Goal: Task Accomplishment & Management: Manage account settings

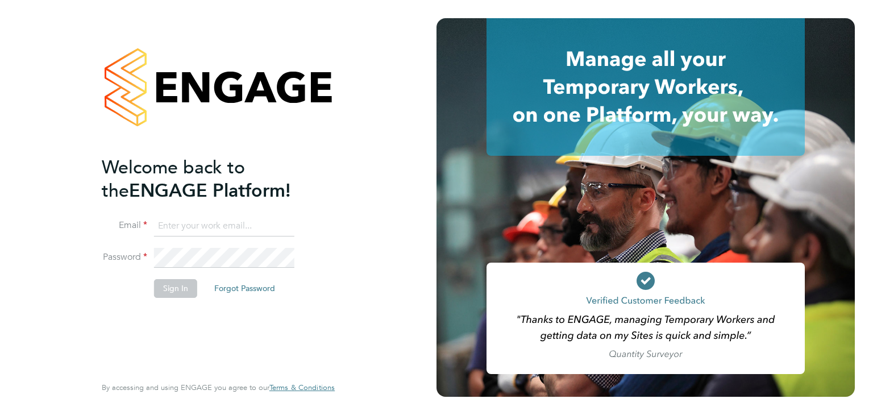
click at [194, 222] on input at bounding box center [224, 226] width 140 height 20
type input "[PERSON_NAME][EMAIL_ADDRESS][PERSON_NAME][DOMAIN_NAME]"
click at [165, 285] on button "Sign In" at bounding box center [175, 288] width 43 height 18
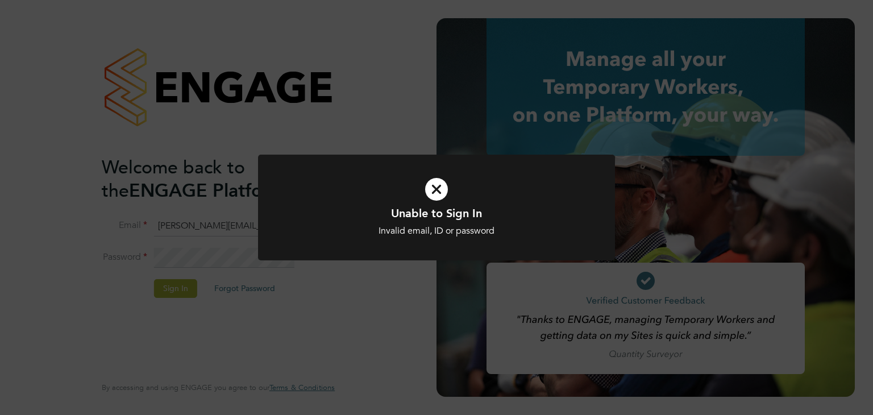
click at [219, 252] on div "Unable to Sign In Invalid email, ID or password Cancel Okay" at bounding box center [436, 207] width 873 height 415
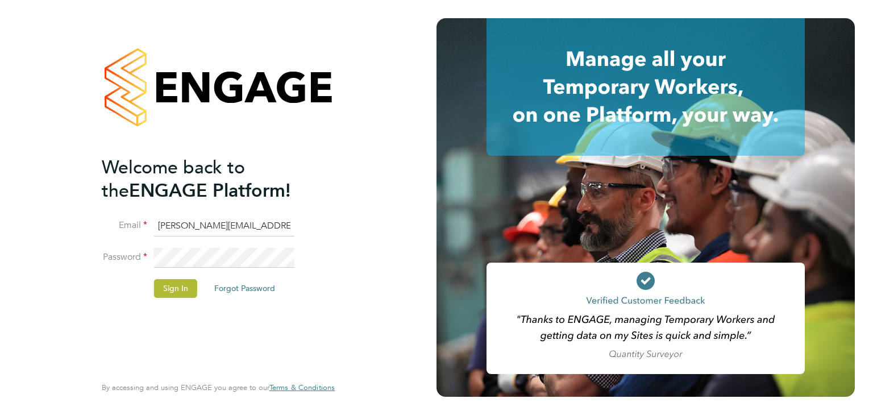
click at [219, 252] on div "Welcome back to the ENGAGE Platform! Email [PERSON_NAME][EMAIL_ADDRESS][PERSON_…" at bounding box center [218, 207] width 436 height 415
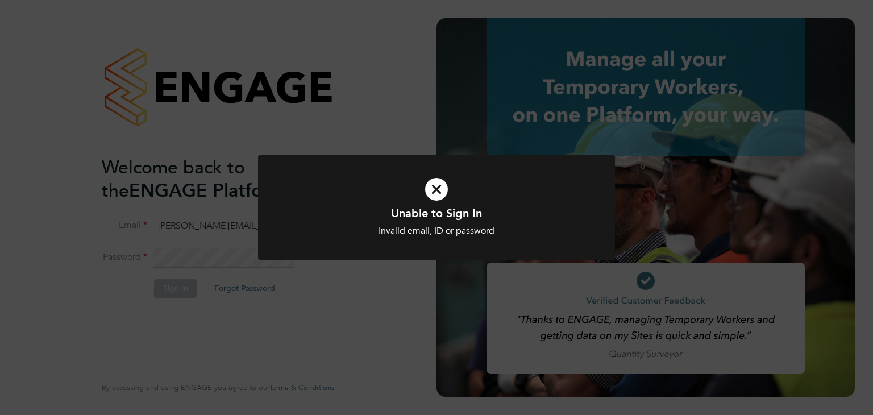
click at [198, 247] on div "Unable to Sign In Invalid email, ID or password Cancel Okay" at bounding box center [436, 207] width 873 height 415
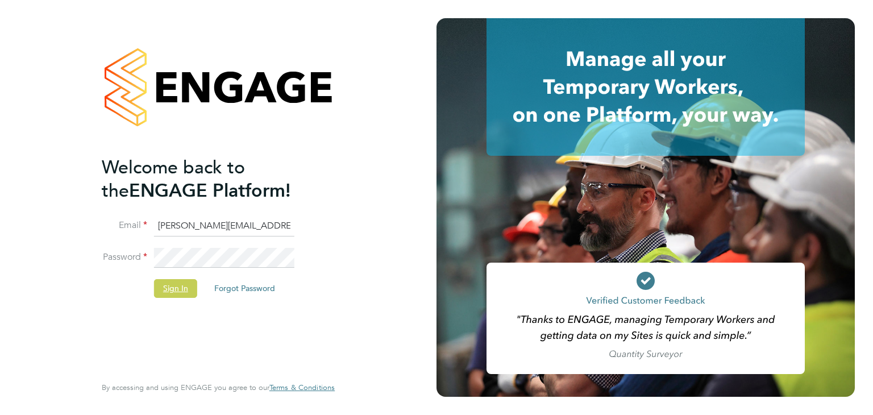
click at [167, 290] on button "Sign In" at bounding box center [175, 288] width 43 height 18
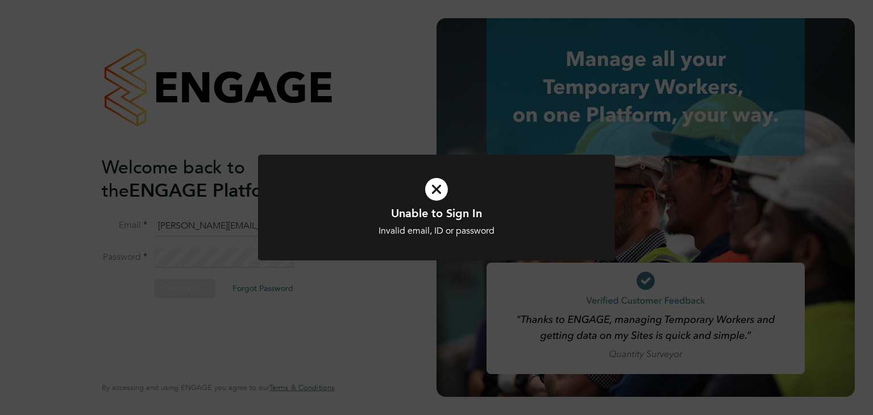
click at [221, 256] on div "Unable to Sign In Invalid email, ID or password Cancel Okay" at bounding box center [436, 207] width 873 height 415
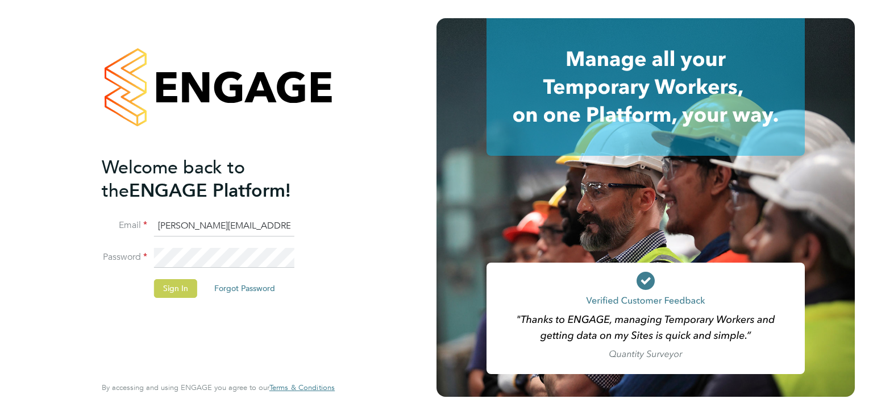
click at [174, 289] on button "Sign In" at bounding box center [175, 288] width 43 height 18
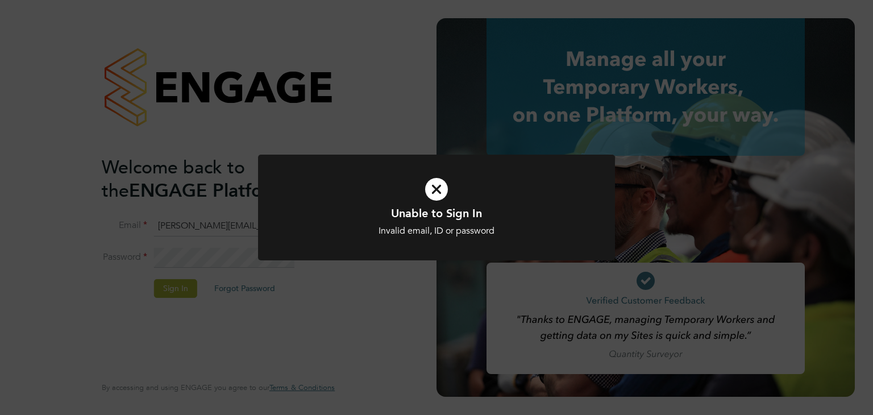
click at [352, 68] on div "Unable to Sign In Invalid email, ID or password Cancel Okay" at bounding box center [436, 207] width 873 height 415
